Goal: Find specific page/section: Find specific page/section

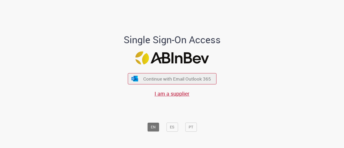
click at [159, 78] on span "Continue with Email Outlook 365" at bounding box center [177, 79] width 68 height 6
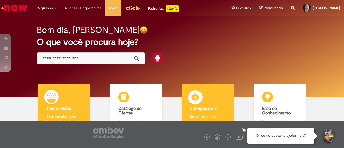
click at [208, 95] on div "Serviços de TI Serviços de TI Encontre ajuda" at bounding box center [208, 107] width 52 height 47
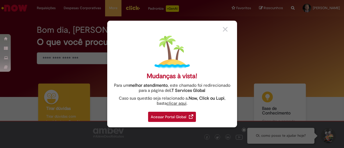
click at [188, 120] on div "Acessar Portal Global" at bounding box center [172, 117] width 48 height 10
